Goal: Transaction & Acquisition: Purchase product/service

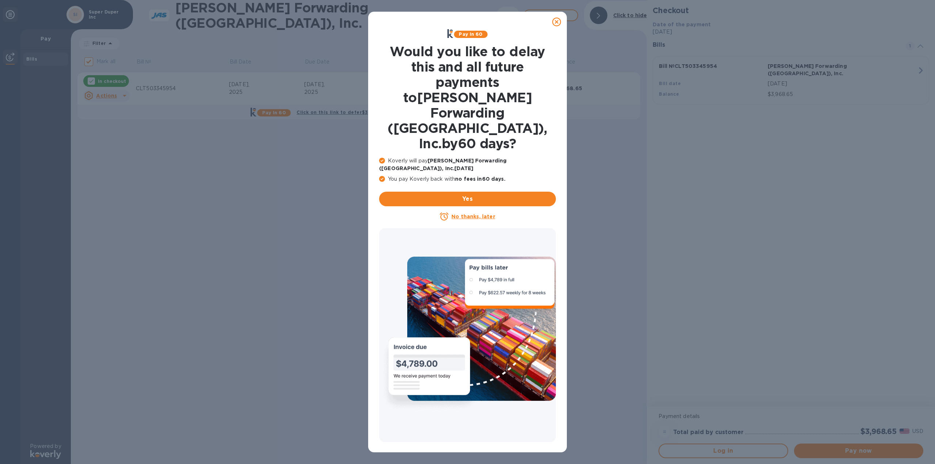
click at [556, 21] on icon at bounding box center [556, 22] width 9 height 9
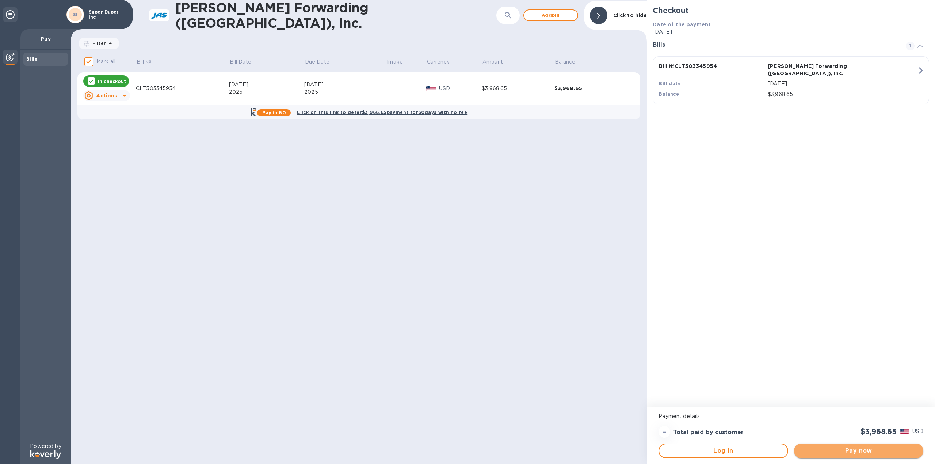
click at [857, 454] on span "Pay now" at bounding box center [859, 451] width 118 height 9
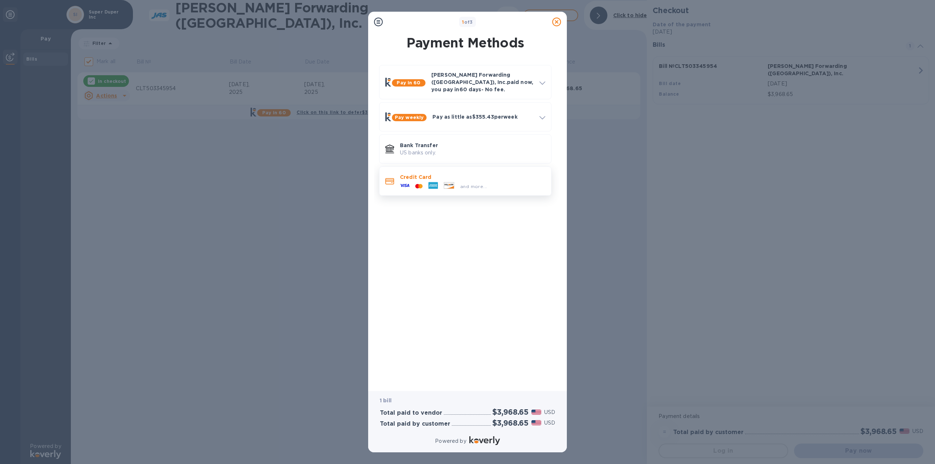
click at [439, 181] on div at bounding box center [433, 186] width 15 height 11
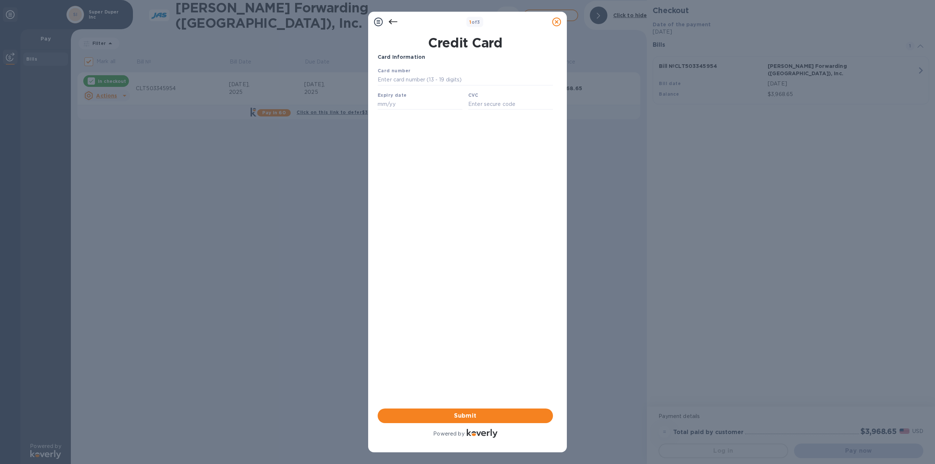
click at [390, 19] on icon at bounding box center [393, 22] width 9 height 9
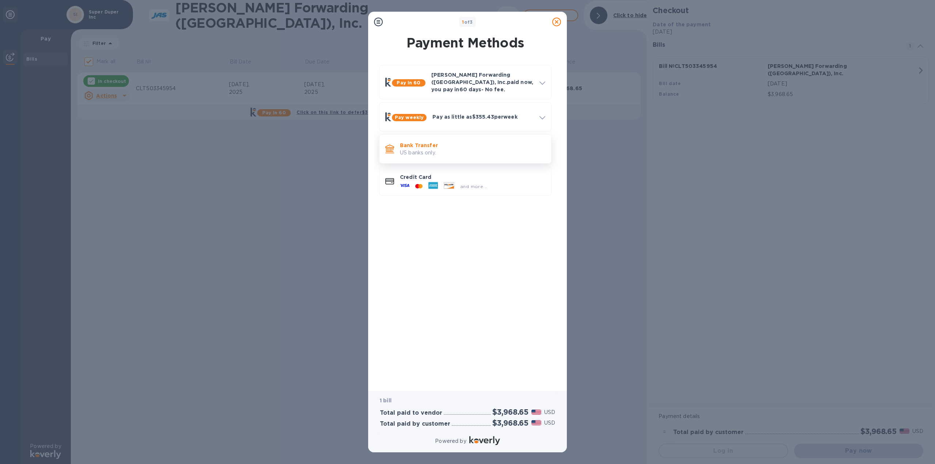
click at [427, 149] on p "US banks only." at bounding box center [472, 153] width 145 height 8
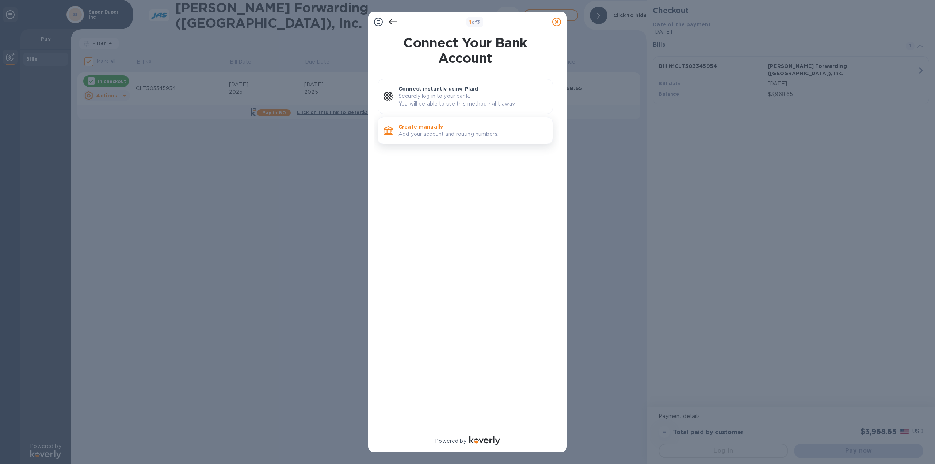
click at [440, 134] on p "Add your account and routing numbers." at bounding box center [473, 134] width 148 height 8
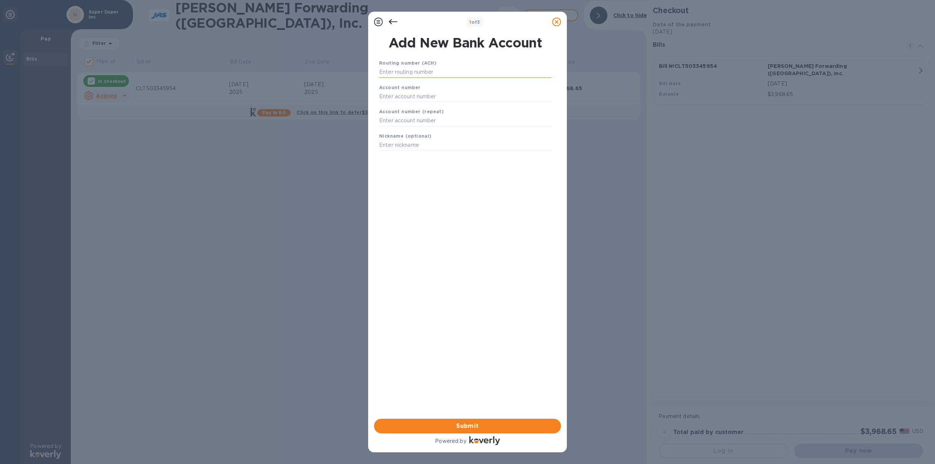
click at [412, 73] on input "text" at bounding box center [465, 72] width 172 height 11
type input "056004445"
type input "1136705"
type input "S"
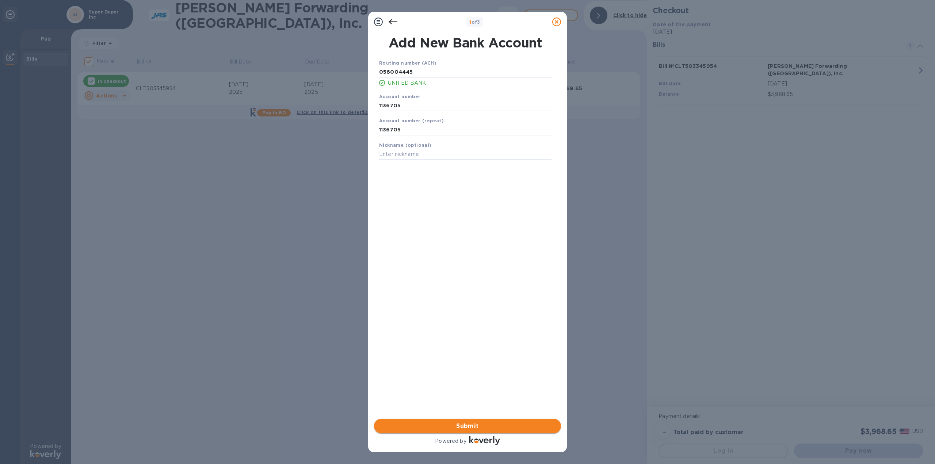
click at [461, 424] on span "Submit" at bounding box center [467, 426] width 175 height 9
click at [484, 426] on span "Done" at bounding box center [467, 426] width 175 height 9
